Goal: Transaction & Acquisition: Purchase product/service

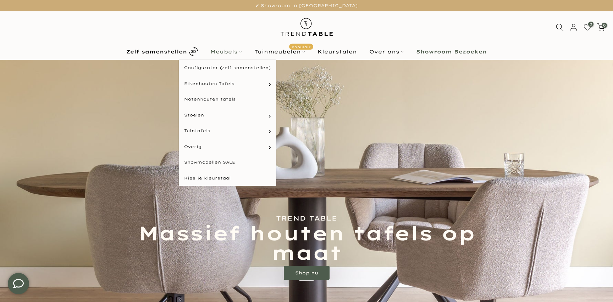
click at [223, 51] on link "Meubels" at bounding box center [226, 52] width 44 height 9
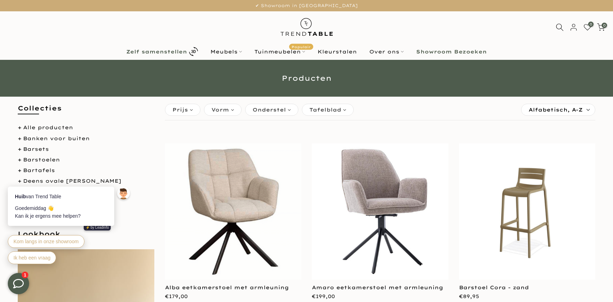
click at [170, 52] on b "Zelf samenstellen" at bounding box center [156, 51] width 61 height 5
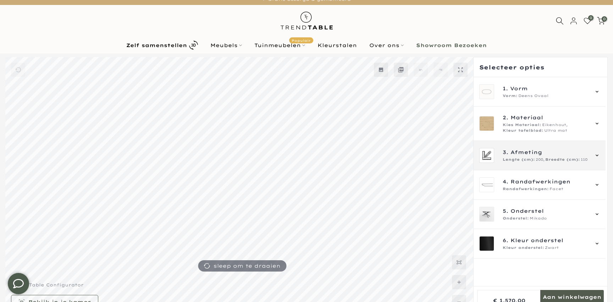
scroll to position [10, 0]
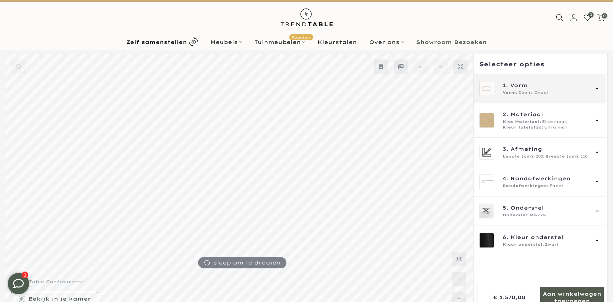
click at [559, 93] on div "Vorm: Deens Ovaal" at bounding box center [545, 93] width 86 height 6
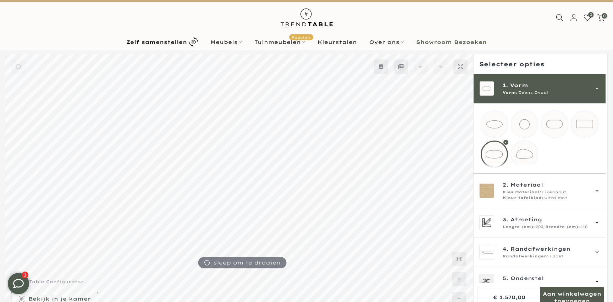
click at [530, 158] on mmq-loader at bounding box center [524, 154] width 27 height 27
click at [566, 151] on div at bounding box center [539, 139] width 118 height 57
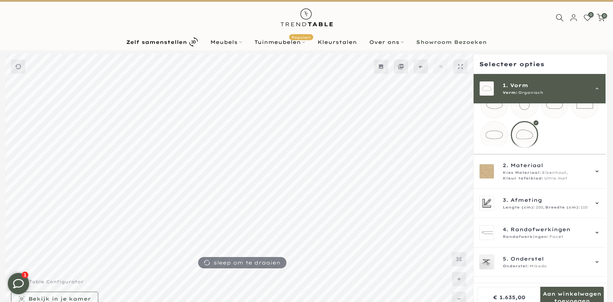
scroll to position [21, 0]
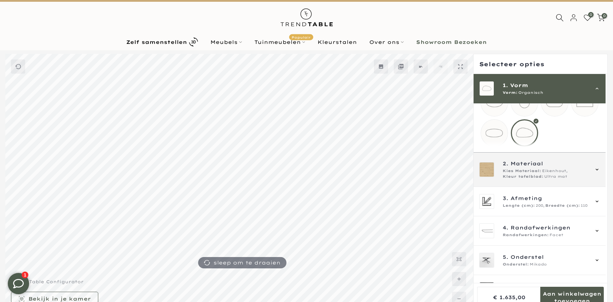
click at [556, 167] on span "2. Materiaal" at bounding box center [545, 164] width 86 height 8
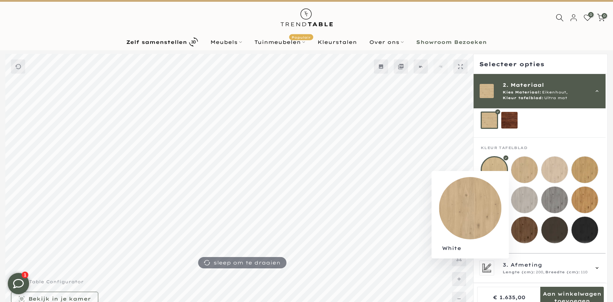
scroll to position [46, 0]
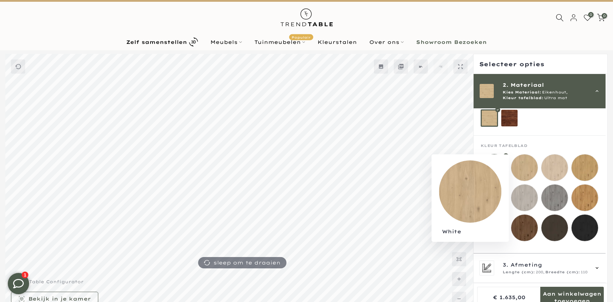
click at [531, 161] on mmq-loader at bounding box center [524, 168] width 27 height 27
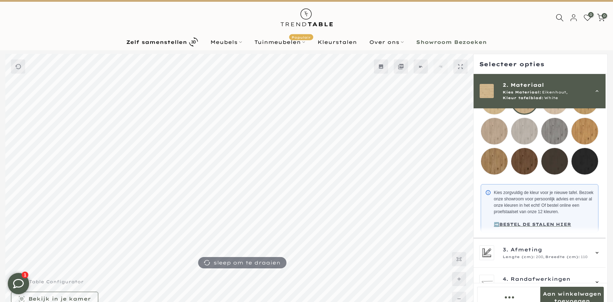
scroll to position [120, 0]
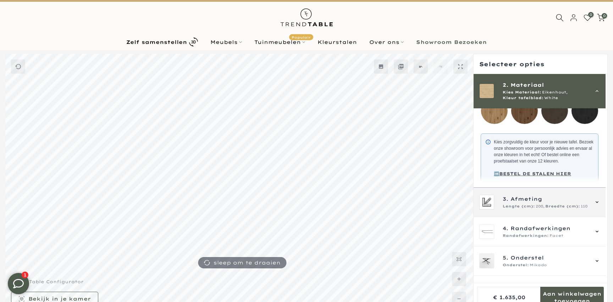
click at [553, 210] on span "Breedte (cm):" at bounding box center [562, 207] width 35 height 6
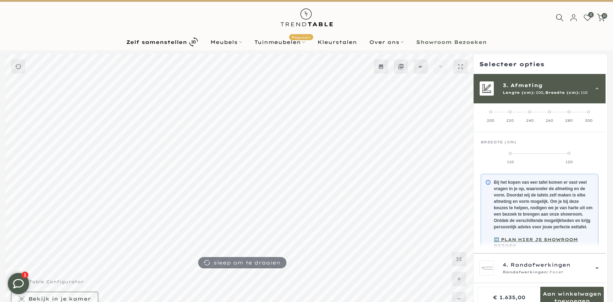
scroll to position [64, 0]
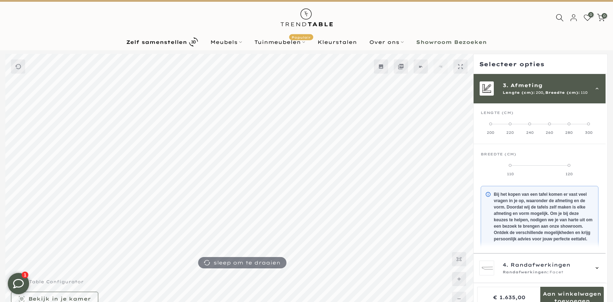
click at [531, 123] on span at bounding box center [529, 124] width 3 height 3
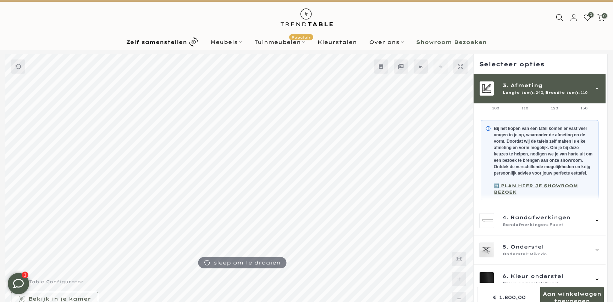
scroll to position [130, 0]
click at [546, 213] on div "4. Randafwerkingen Randafwerkingen: Facet" at bounding box center [539, 220] width 121 height 15
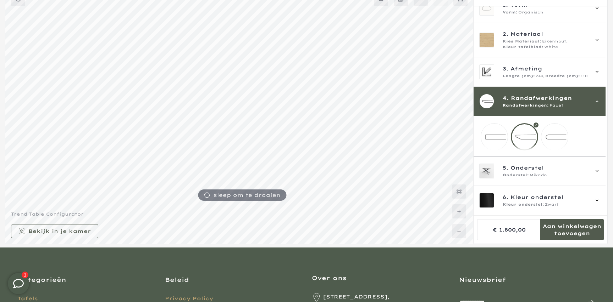
scroll to position [78, 0]
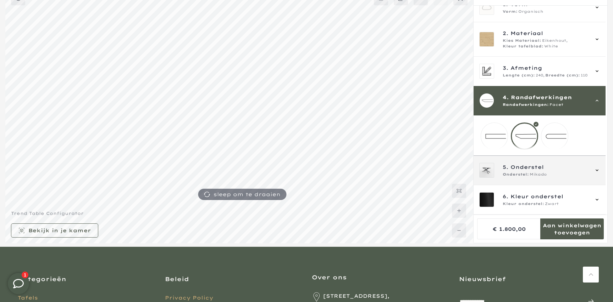
click at [539, 169] on span "Onderstel" at bounding box center [526, 167] width 33 height 8
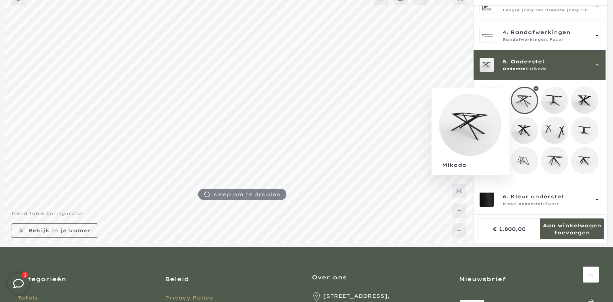
scroll to position [77, 0]
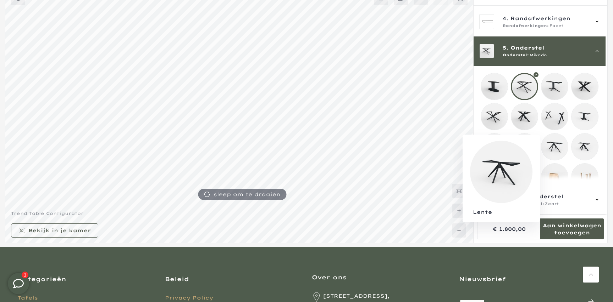
click at [554, 146] on mmq-loader at bounding box center [554, 147] width 27 height 27
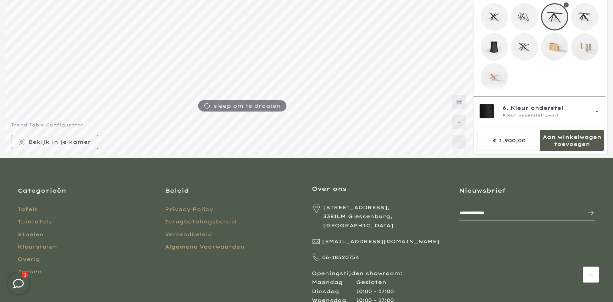
scroll to position [181, 0]
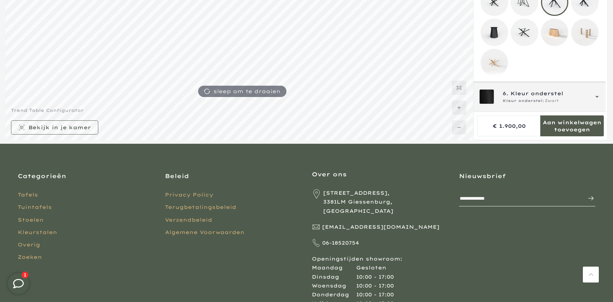
click at [556, 82] on div "6. Kleur onderstel Kleur onderstel: Zwart" at bounding box center [539, 96] width 132 height 29
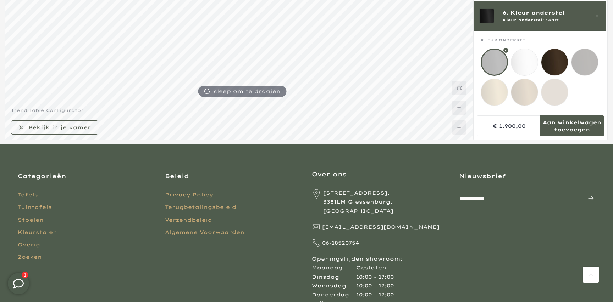
scroll to position [61, 0]
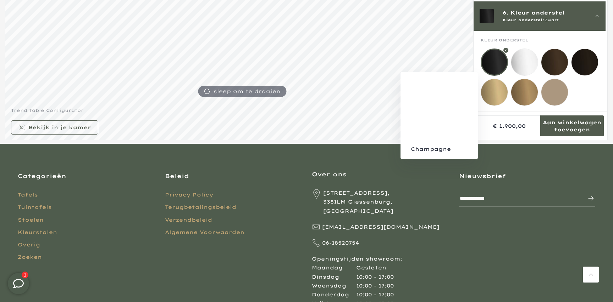
click at [485, 96] on mmq-loader at bounding box center [494, 92] width 27 height 27
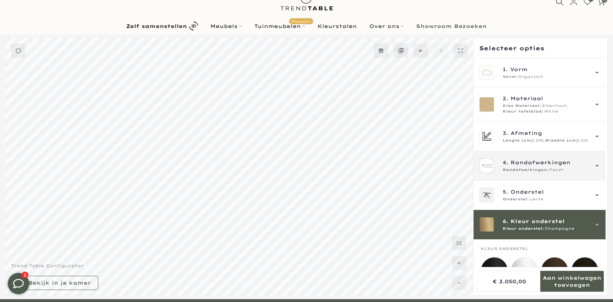
scroll to position [1, 0]
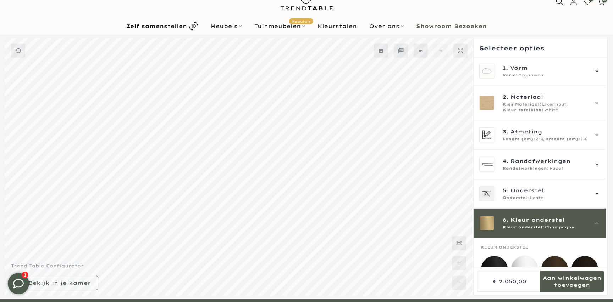
click at [388, 2] on div at bounding box center [306, 2] width 296 height 32
